Goal: Transaction & Acquisition: Purchase product/service

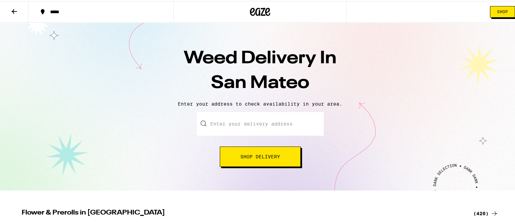
click at [249, 155] on span "Shop Delivery" at bounding box center [260, 155] width 40 height 5
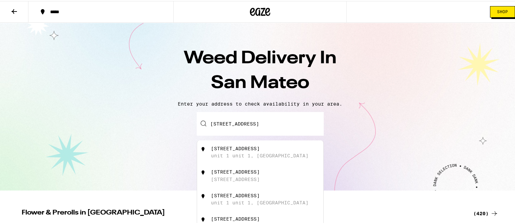
click at [238, 155] on div "unit 1 unit 1, [GEOGRAPHIC_DATA]" at bounding box center [260, 154] width 98 height 5
type input "[STREET_ADDRESS]"
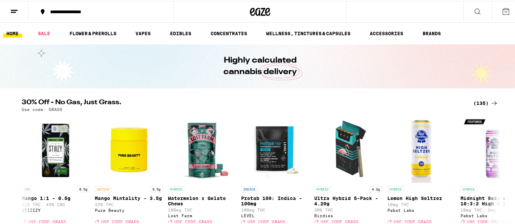
click at [15, 11] on line at bounding box center [13, 11] width 5 height 0
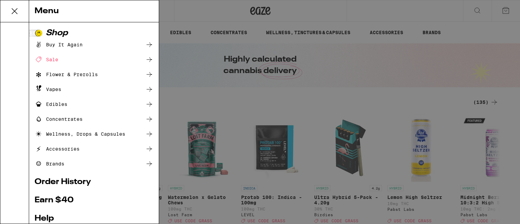
click at [70, 44] on div "Buy It Again" at bounding box center [59, 45] width 48 height 8
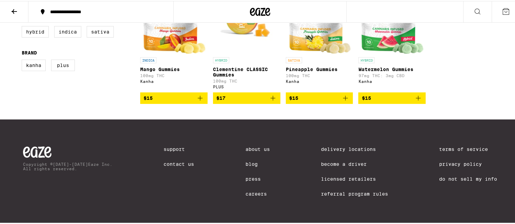
scroll to position [56, 0]
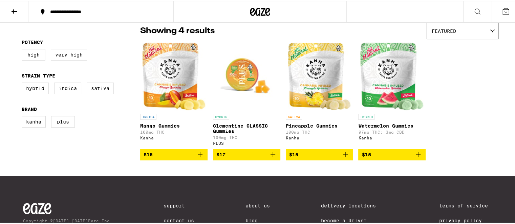
click at [69, 56] on label "Very High" at bounding box center [69, 54] width 36 height 12
click at [23, 49] on input "Very High" at bounding box center [23, 49] width 0 height 0
checkbox input "true"
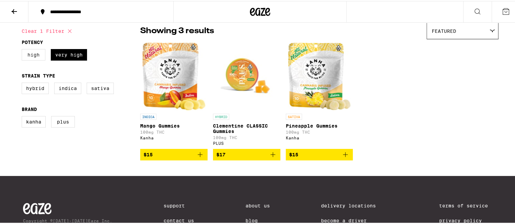
click at [26, 54] on label "High" at bounding box center [34, 54] width 24 height 12
click at [23, 49] on input "High" at bounding box center [23, 49] width 0 height 0
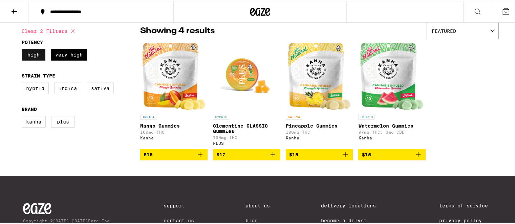
click at [28, 55] on label "High" at bounding box center [34, 54] width 24 height 12
click at [23, 49] on input "High" at bounding box center [23, 49] width 0 height 0
checkbox input "false"
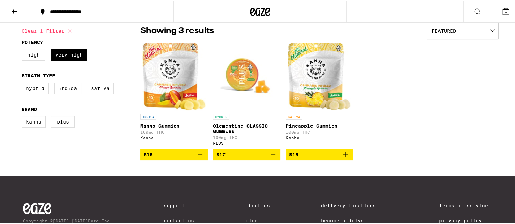
click at [15, 10] on icon at bounding box center [14, 10] width 8 height 8
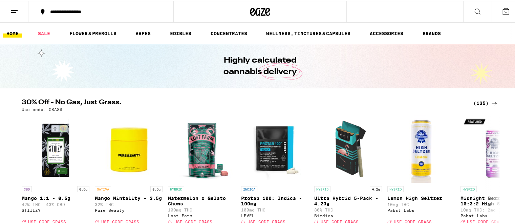
click at [473, 9] on icon at bounding box center [477, 10] width 8 height 8
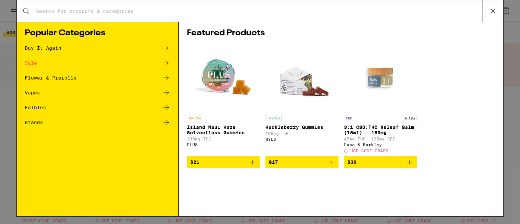
click at [166, 105] on icon at bounding box center [166, 108] width 8 height 8
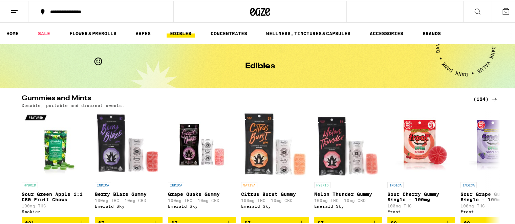
click at [482, 98] on div "(124)" at bounding box center [485, 98] width 25 height 8
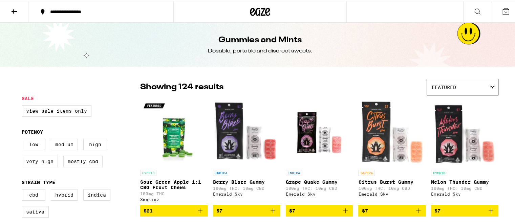
click at [34, 164] on label "Very High" at bounding box center [40, 161] width 36 height 12
click at [23, 139] on input "Very High" at bounding box center [23, 139] width 0 height 0
checkbox input "true"
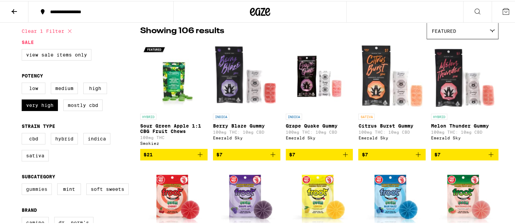
click at [34, 193] on label "Gummies" at bounding box center [37, 189] width 30 height 12
click at [23, 184] on input "Gummies" at bounding box center [23, 184] width 0 height 0
checkbox input "true"
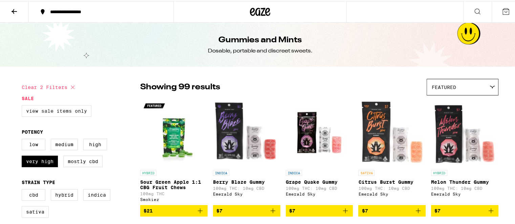
click at [67, 112] on label "View Sale Items Only" at bounding box center [57, 110] width 70 height 12
click at [23, 106] on input "View Sale Items Only" at bounding box center [23, 105] width 0 height 0
checkbox input "true"
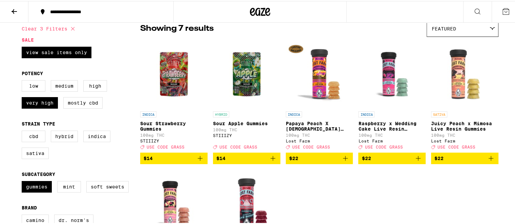
scroll to position [56, 0]
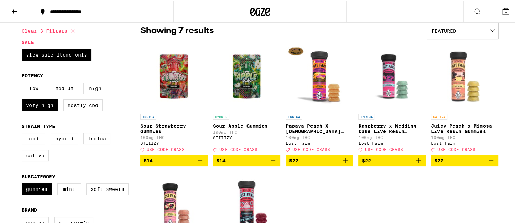
click at [94, 88] on label "High" at bounding box center [95, 88] width 24 height 12
click at [23, 83] on input "High" at bounding box center [23, 83] width 0 height 0
checkbox input "true"
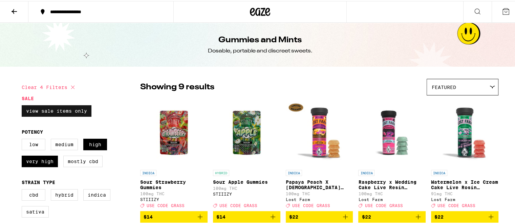
click at [76, 109] on label "View Sale Items Only" at bounding box center [57, 110] width 70 height 12
click at [23, 106] on input "View Sale Items Only" at bounding box center [23, 105] width 0 height 0
checkbox input "false"
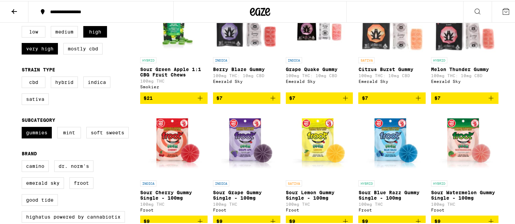
scroll to position [169, 0]
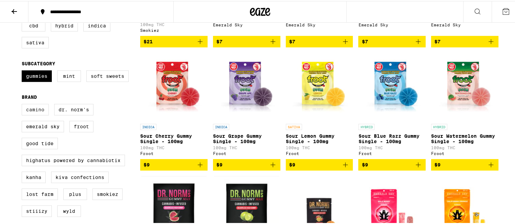
click at [29, 114] on label "Camino" at bounding box center [35, 109] width 27 height 12
click at [23, 104] on input "Camino" at bounding box center [23, 104] width 0 height 0
checkbox input "true"
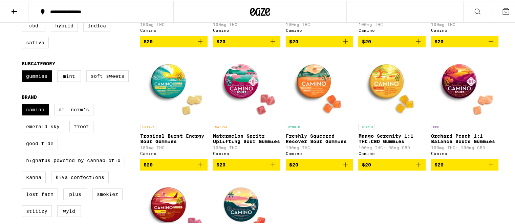
scroll to position [226, 0]
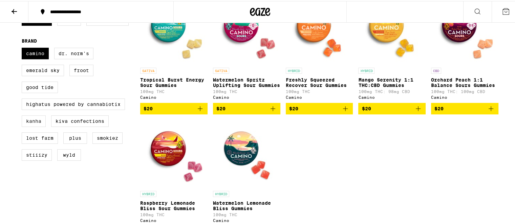
click at [26, 126] on label "Kanha" at bounding box center [34, 120] width 24 height 12
click at [23, 48] on input "Kanha" at bounding box center [23, 48] width 0 height 0
checkbox input "true"
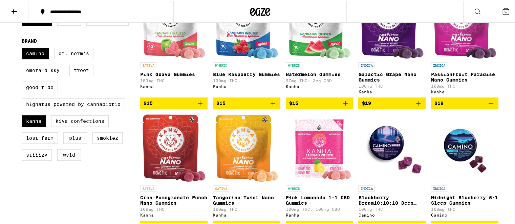
click at [69, 143] on label "PLUS" at bounding box center [75, 137] width 24 height 12
click at [23, 48] on input "PLUS" at bounding box center [23, 48] width 0 height 0
checkbox input "true"
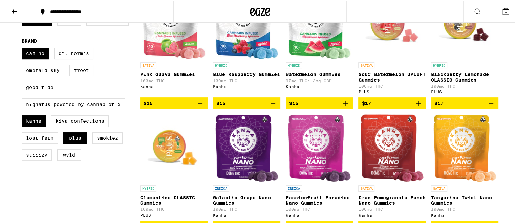
click at [41, 160] on label "STIIIZY" at bounding box center [37, 154] width 30 height 12
click at [23, 48] on input "STIIIZY" at bounding box center [23, 48] width 0 height 0
checkbox input "true"
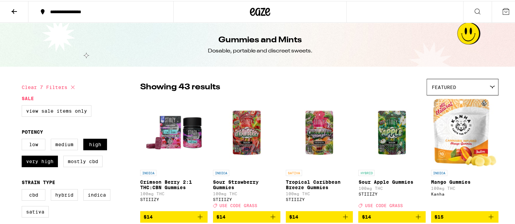
scroll to position [56, 0]
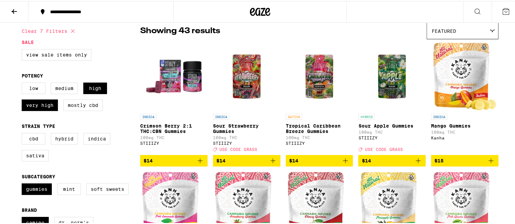
click at [490, 164] on icon "Add to bag" at bounding box center [491, 160] width 8 height 8
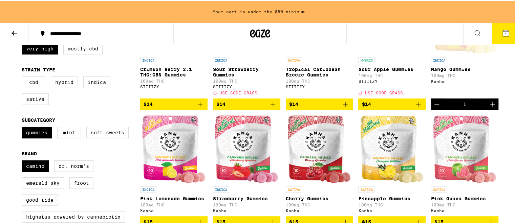
scroll to position [191, 0]
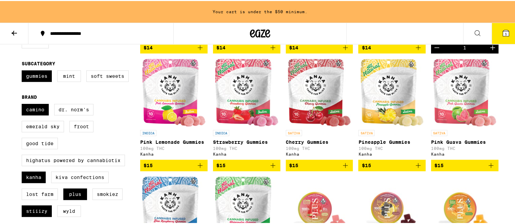
click at [416, 169] on icon "Add to bag" at bounding box center [418, 164] width 8 height 8
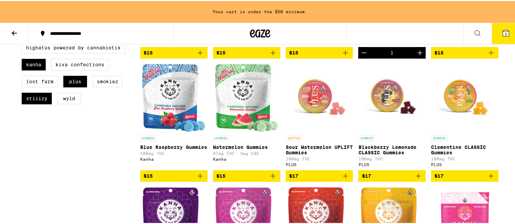
scroll to position [360, 0]
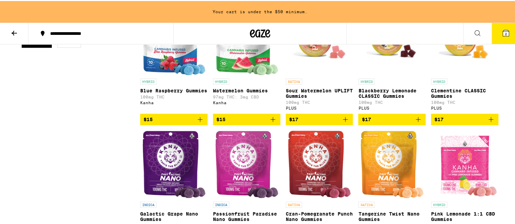
click at [487, 123] on icon "Add to bag" at bounding box center [491, 118] width 8 height 8
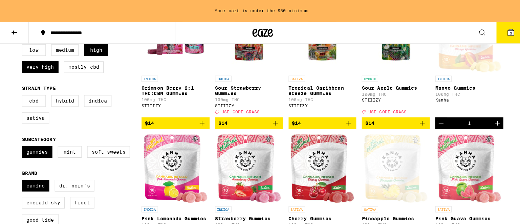
scroll to position [22, 0]
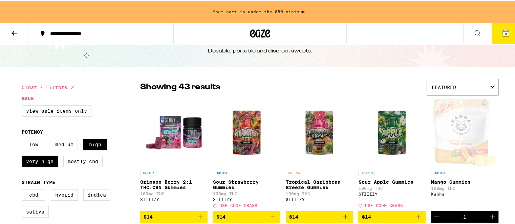
click at [503, 31] on icon at bounding box center [506, 32] width 6 height 6
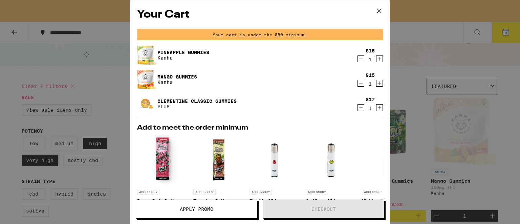
click at [377, 109] on icon "Increment" at bounding box center [380, 108] width 6 height 8
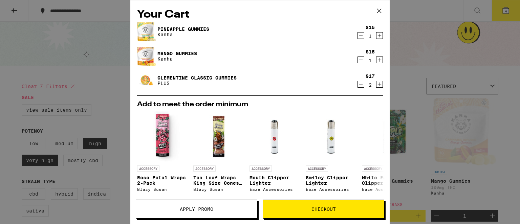
drag, startPoint x: 379, startPoint y: 12, endPoint x: 375, endPoint y: 12, distance: 4.4
click at [379, 12] on icon at bounding box center [379, 11] width 10 height 10
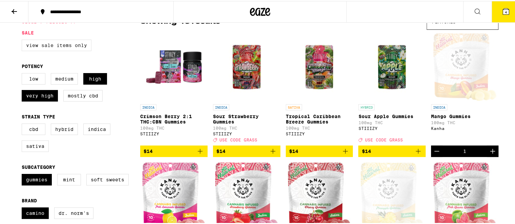
scroll to position [113, 0]
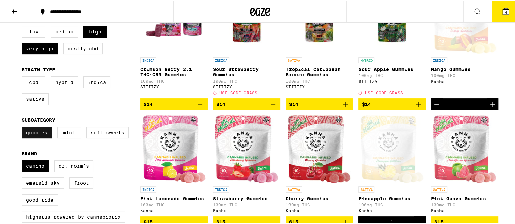
click at [41, 137] on label "Gummies" at bounding box center [37, 132] width 30 height 12
click at [23, 127] on input "Gummies" at bounding box center [23, 127] width 0 height 0
checkbox input "false"
click at [102, 137] on label "Soft Sweets" at bounding box center [107, 132] width 42 height 12
click at [23, 127] on input "Soft Sweets" at bounding box center [23, 127] width 0 height 0
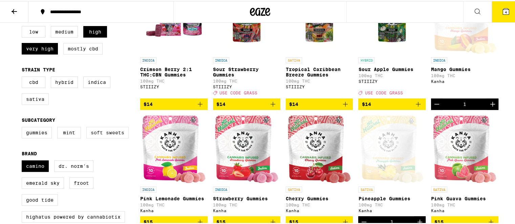
checkbox input "true"
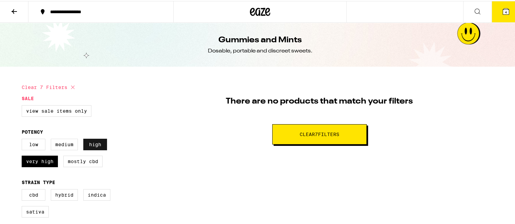
click at [91, 147] on label "High" at bounding box center [95, 144] width 24 height 12
click at [23, 139] on input "High" at bounding box center [23, 139] width 0 height 0
checkbox input "false"
click at [30, 162] on label "Very High" at bounding box center [40, 161] width 36 height 12
click at [23, 139] on input "Very High" at bounding box center [23, 139] width 0 height 0
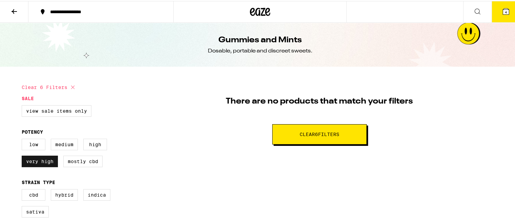
checkbox input "false"
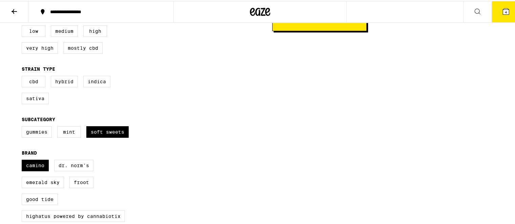
scroll to position [169, 0]
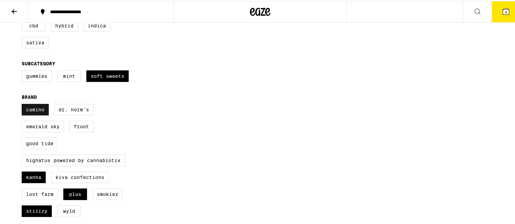
click at [37, 114] on label "Camino" at bounding box center [35, 109] width 27 height 12
click at [23, 104] on input "Camino" at bounding box center [23, 104] width 0 height 0
checkbox input "false"
click at [29, 182] on label "Kanha" at bounding box center [34, 177] width 24 height 12
click at [23, 104] on input "Kanha" at bounding box center [23, 104] width 0 height 0
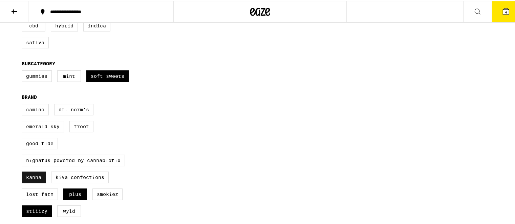
checkbox input "false"
click at [76, 199] on label "PLUS" at bounding box center [75, 194] width 24 height 12
click at [23, 104] on input "PLUS" at bounding box center [23, 104] width 0 height 0
checkbox input "false"
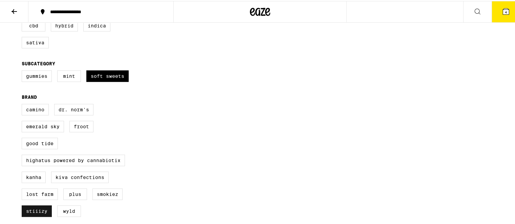
click at [36, 216] on label "STIIIZY" at bounding box center [37, 211] width 30 height 12
click at [23, 104] on input "STIIIZY" at bounding box center [23, 104] width 0 height 0
checkbox input "false"
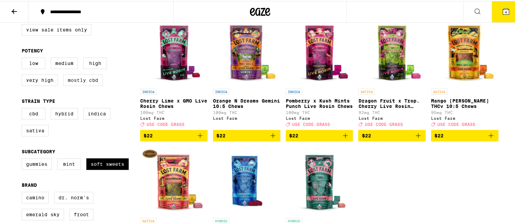
scroll to position [113, 0]
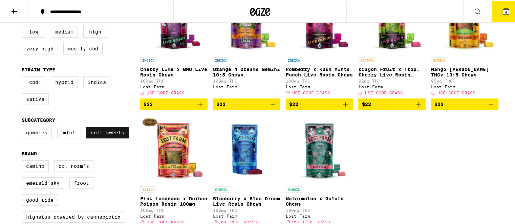
click at [93, 137] on label "Soft Sweets" at bounding box center [107, 132] width 42 height 12
click at [23, 127] on input "Soft Sweets" at bounding box center [23, 127] width 0 height 0
checkbox input "false"
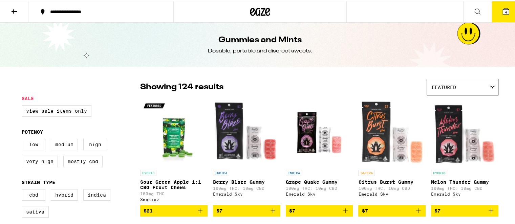
click at [14, 10] on icon at bounding box center [14, 10] width 8 height 8
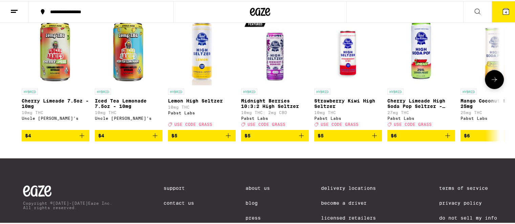
scroll to position [339, 0]
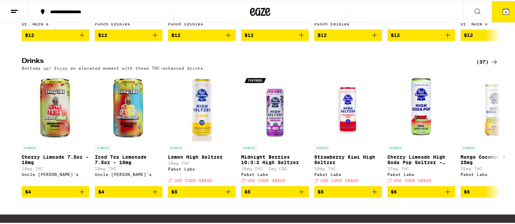
click at [480, 65] on div "(37)" at bounding box center [487, 61] width 22 height 8
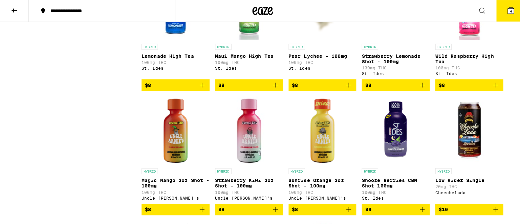
scroll to position [564, 0]
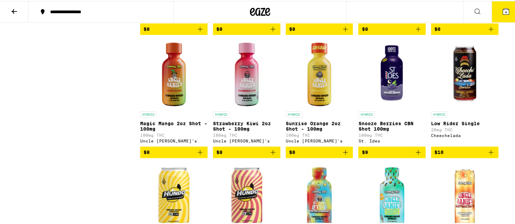
click at [318, 86] on img "Open page for Sunrise Orange 2oz Shot - 100mg from Uncle Arnie's" at bounding box center [319, 73] width 67 height 68
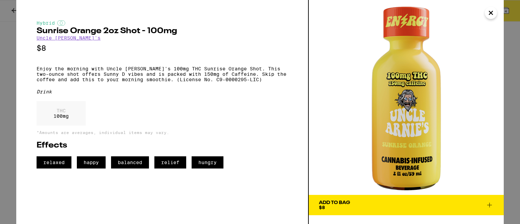
click at [491, 14] on icon "Close" at bounding box center [491, 13] width 8 height 10
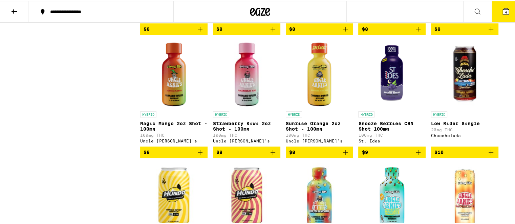
click at [169, 100] on img "Open page for Magic Mango 2oz Shot - 100mg from Uncle Arnie's" at bounding box center [173, 73] width 67 height 68
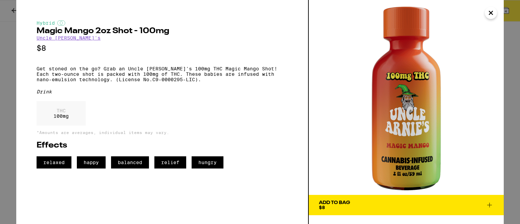
click at [489, 203] on icon at bounding box center [489, 205] width 5 height 5
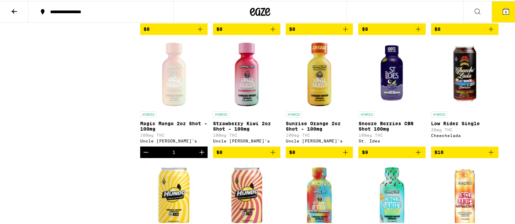
click at [502, 14] on icon at bounding box center [506, 10] width 8 height 8
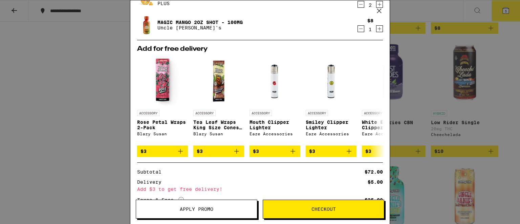
scroll to position [24, 0]
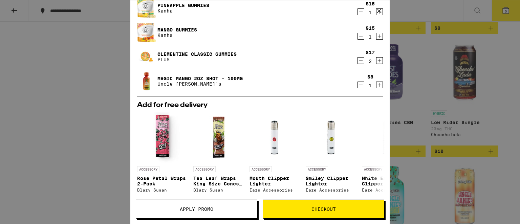
click at [358, 61] on icon "Decrement" at bounding box center [361, 61] width 6 height 8
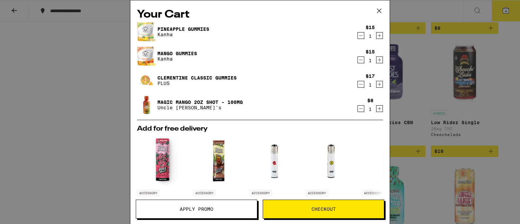
click at [321, 210] on span "Checkout" at bounding box center [324, 209] width 24 height 5
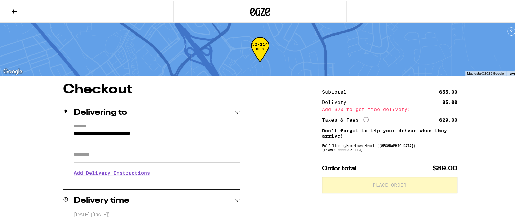
click at [130, 156] on input "Apt/Suite" at bounding box center [157, 154] width 166 height 16
type input "**********"
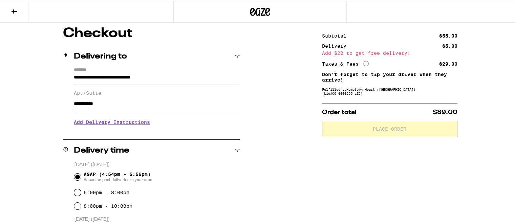
scroll to position [113, 0]
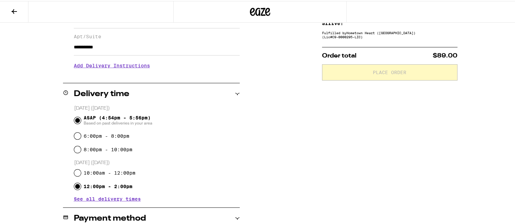
drag, startPoint x: 76, startPoint y: 185, endPoint x: 91, endPoint y: 183, distance: 15.3
click at [76, 185] on input "12:00pm - 2:00pm" at bounding box center [77, 185] width 7 height 7
radio input "true"
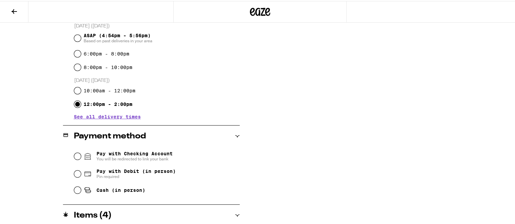
scroll to position [226, 0]
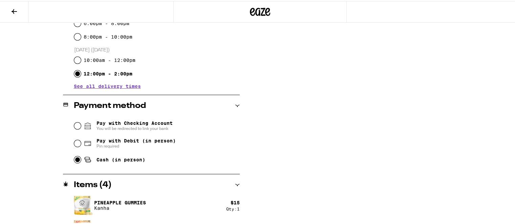
click at [74, 159] on input "Cash (in person)" at bounding box center [77, 158] width 7 height 7
radio input "true"
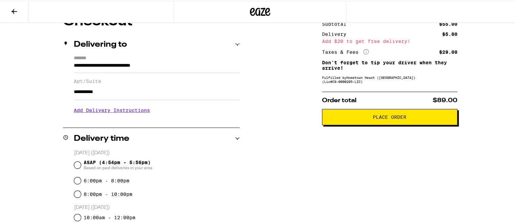
scroll to position [12, 0]
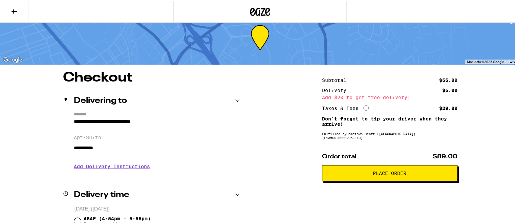
click at [393, 175] on span "Place Order" at bounding box center [390, 172] width 34 height 5
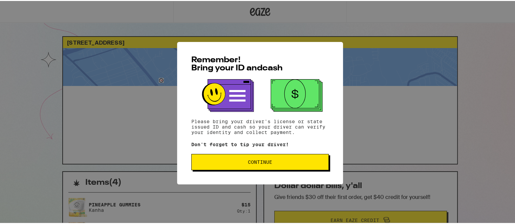
click at [270, 164] on span "Continue" at bounding box center [260, 161] width 126 height 5
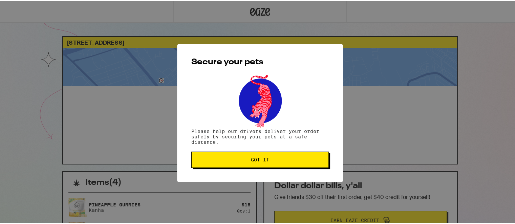
click at [270, 164] on button "Got it" at bounding box center [259, 159] width 137 height 16
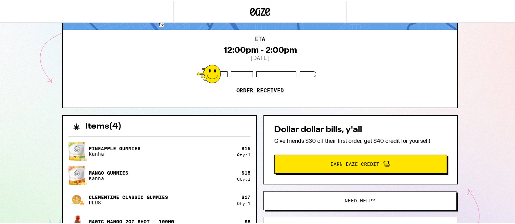
scroll to position [113, 0]
